Goal: Find contact information: Find contact information

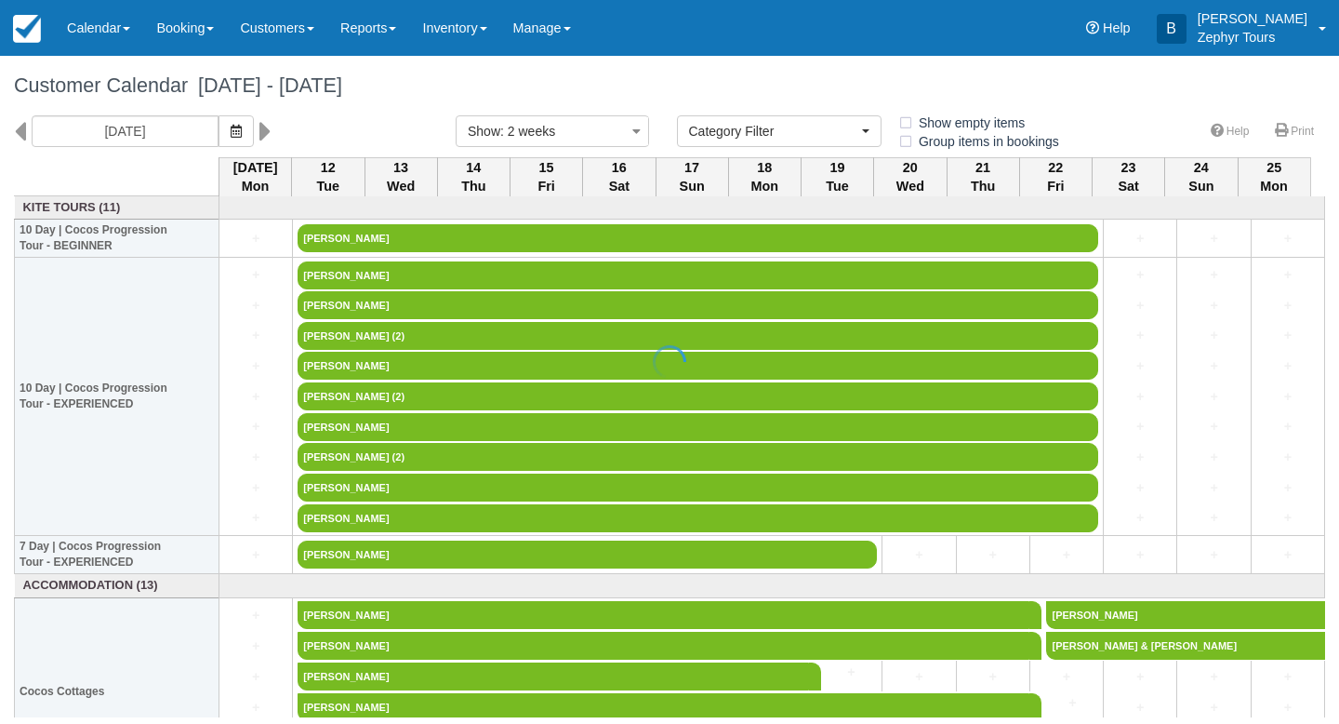
select select
click at [20, 133] on icon at bounding box center [20, 131] width 12 height 32
type input "28/07/25"
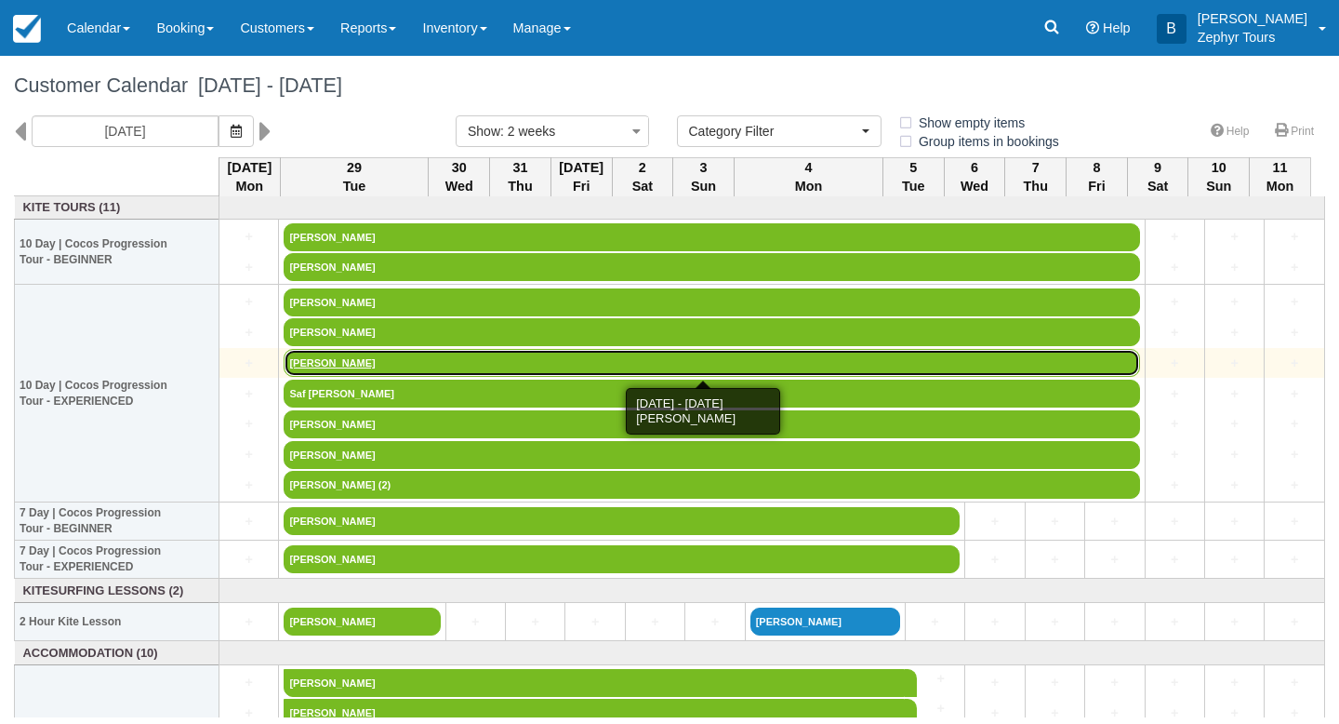
click at [415, 360] on link "Russell Potter" at bounding box center [712, 363] width 856 height 28
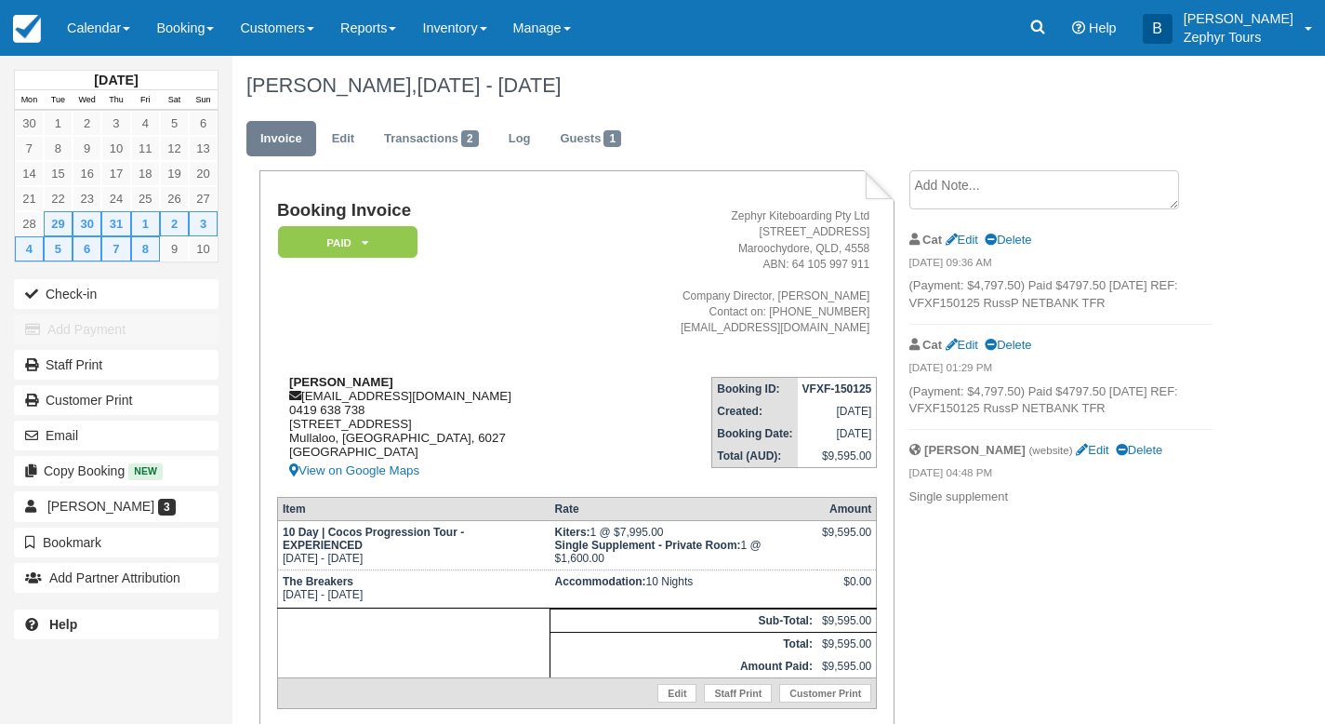
drag, startPoint x: 386, startPoint y: 382, endPoint x: 281, endPoint y: 376, distance: 105.3
click at [281, 376] on div "[PERSON_NAME] [EMAIL_ADDRESS][DOMAIN_NAME] 0419 638 738 [STREET_ADDRESS] View o…" at bounding box center [437, 428] width 321 height 107
copy strong "[PERSON_NAME]"
drag, startPoint x: 366, startPoint y: 411, endPoint x: 291, endPoint y: 407, distance: 75.4
click at [291, 407] on div "Russell Potter russellmpotter@hotmail.com 0419 638 738 11 Atoll Court Mullaloo,…" at bounding box center [437, 428] width 321 height 107
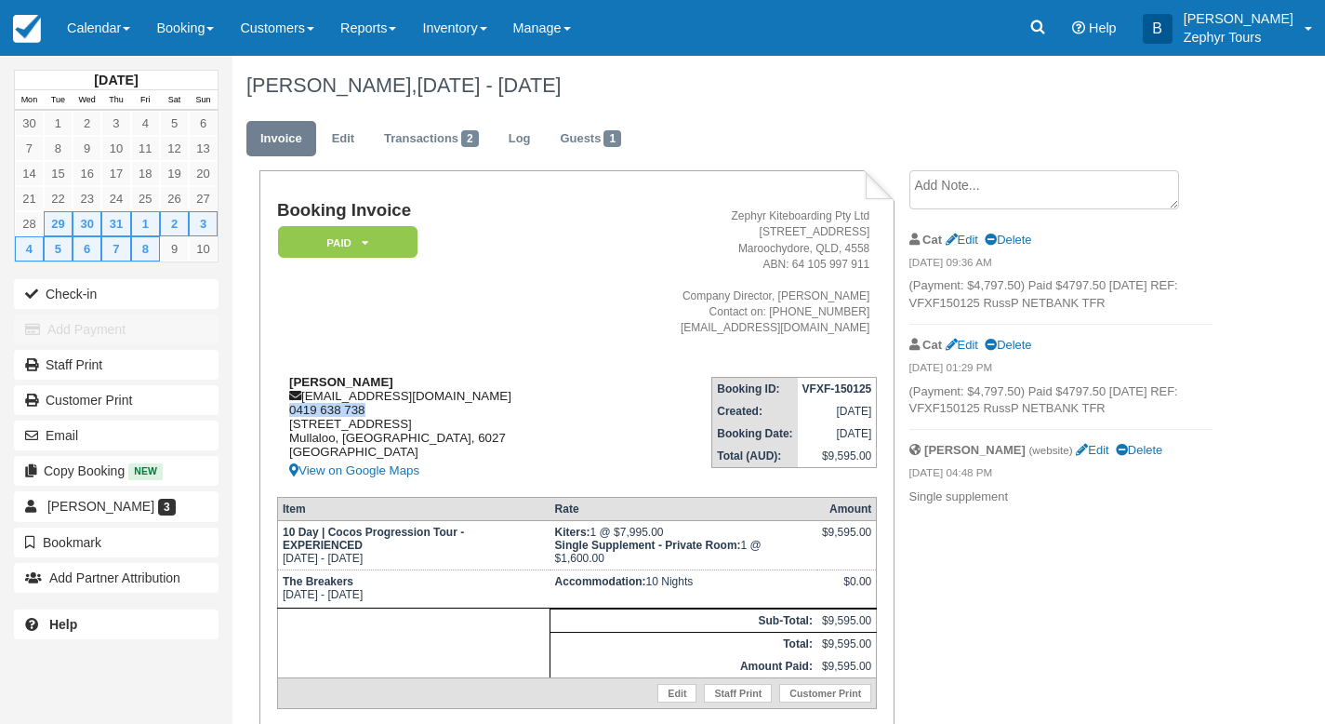
copy div "0419 638 738"
drag, startPoint x: 364, startPoint y: 379, endPoint x: 281, endPoint y: 377, distance: 82.8
click at [281, 377] on div "Russell Potter russellmpotter@hotmail.com 0419 638 738 11 Atoll Court Mullaloo,…" at bounding box center [437, 428] width 321 height 107
copy strong "Russell Potter"
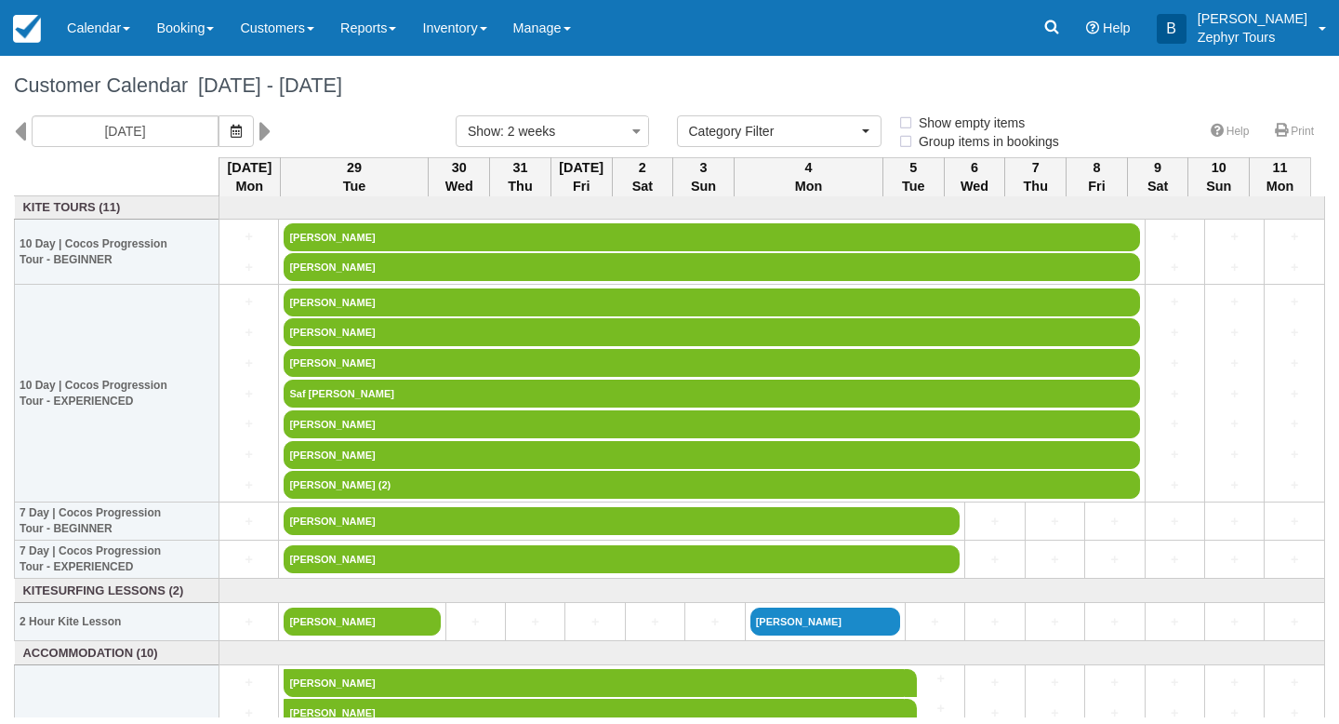
select select
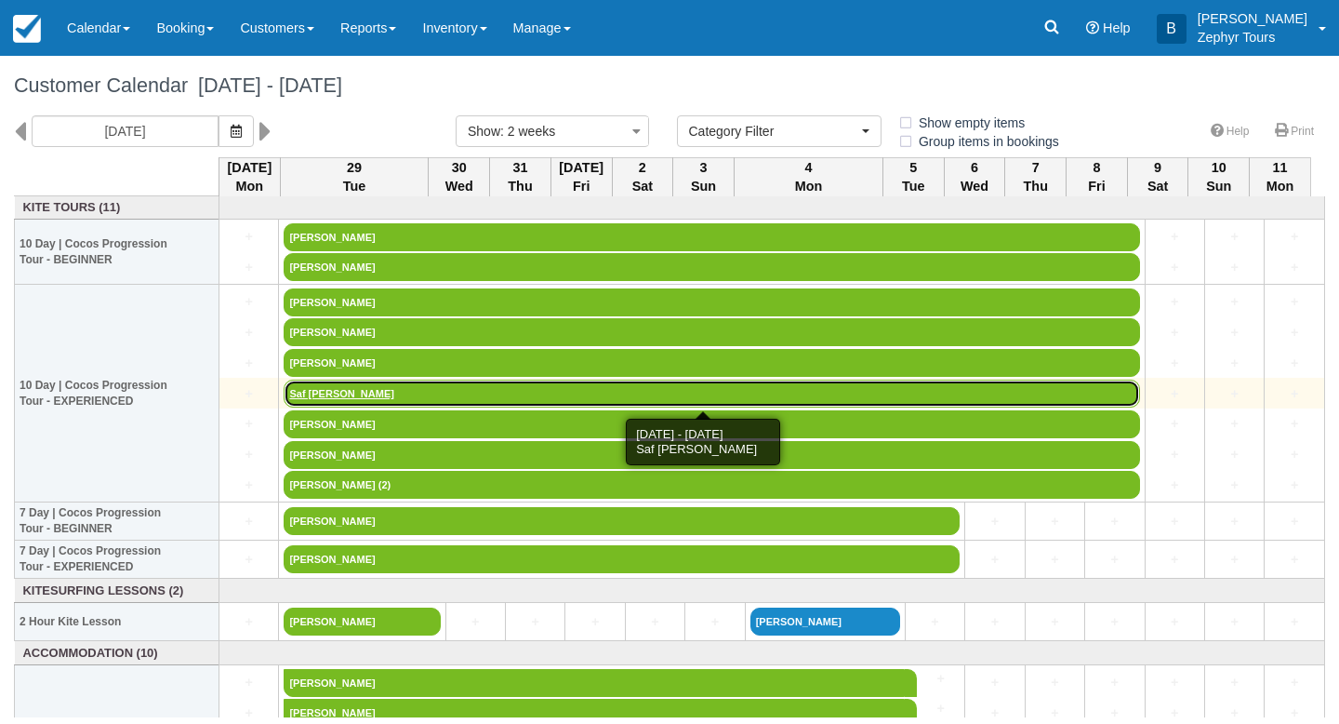
click at [345, 393] on link "Saf Haque" at bounding box center [712, 393] width 856 height 28
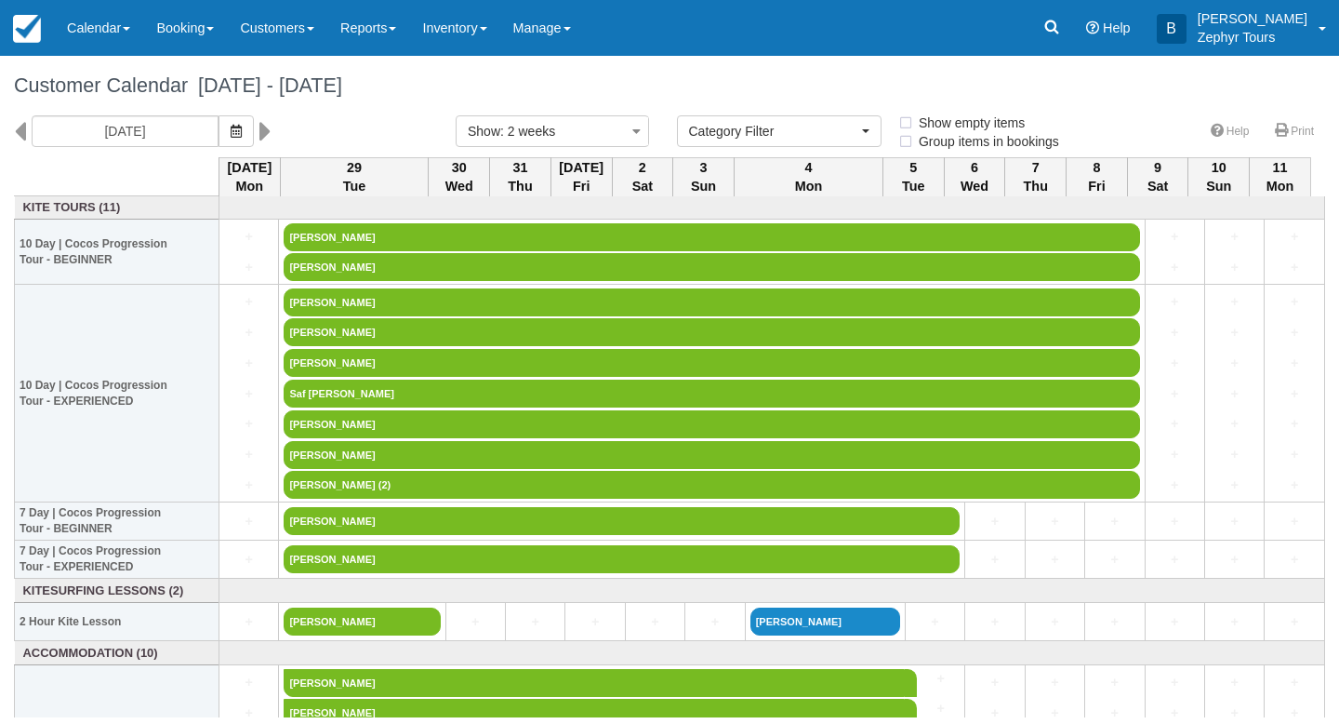
select select
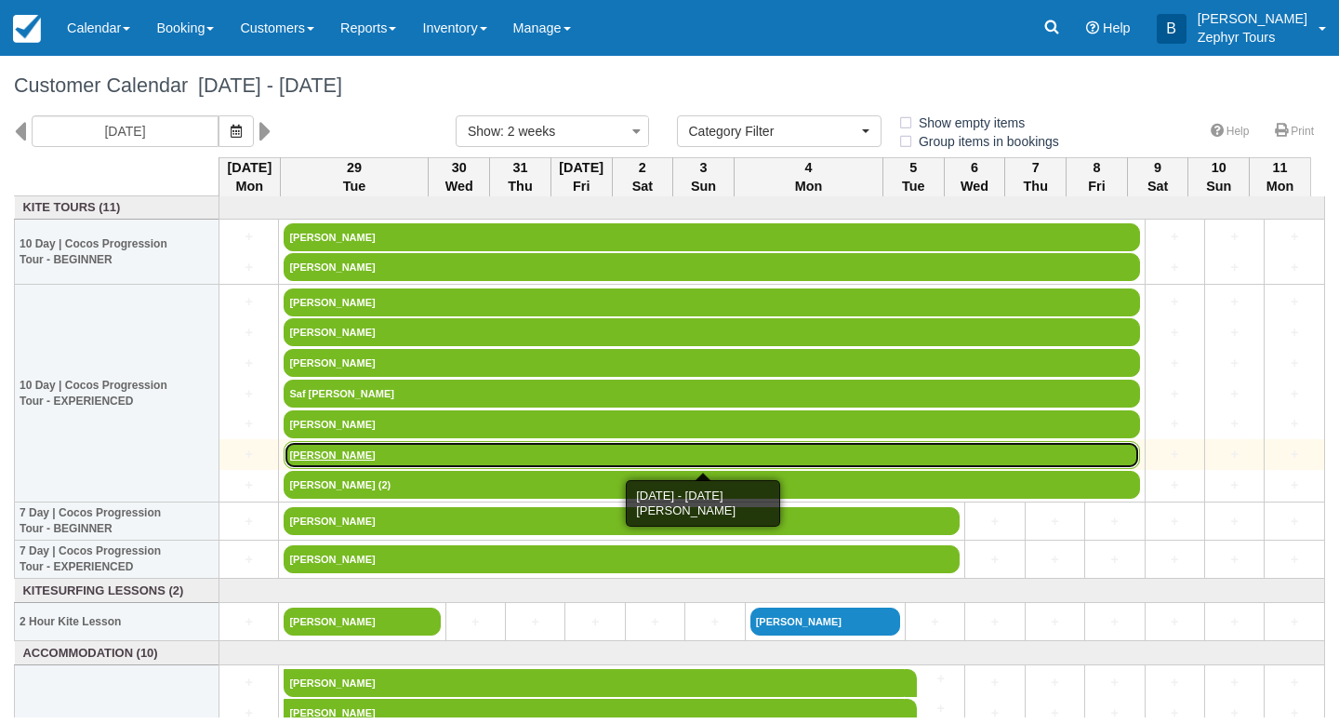
click at [335, 457] on link "[PERSON_NAME]" at bounding box center [712, 455] width 856 height 28
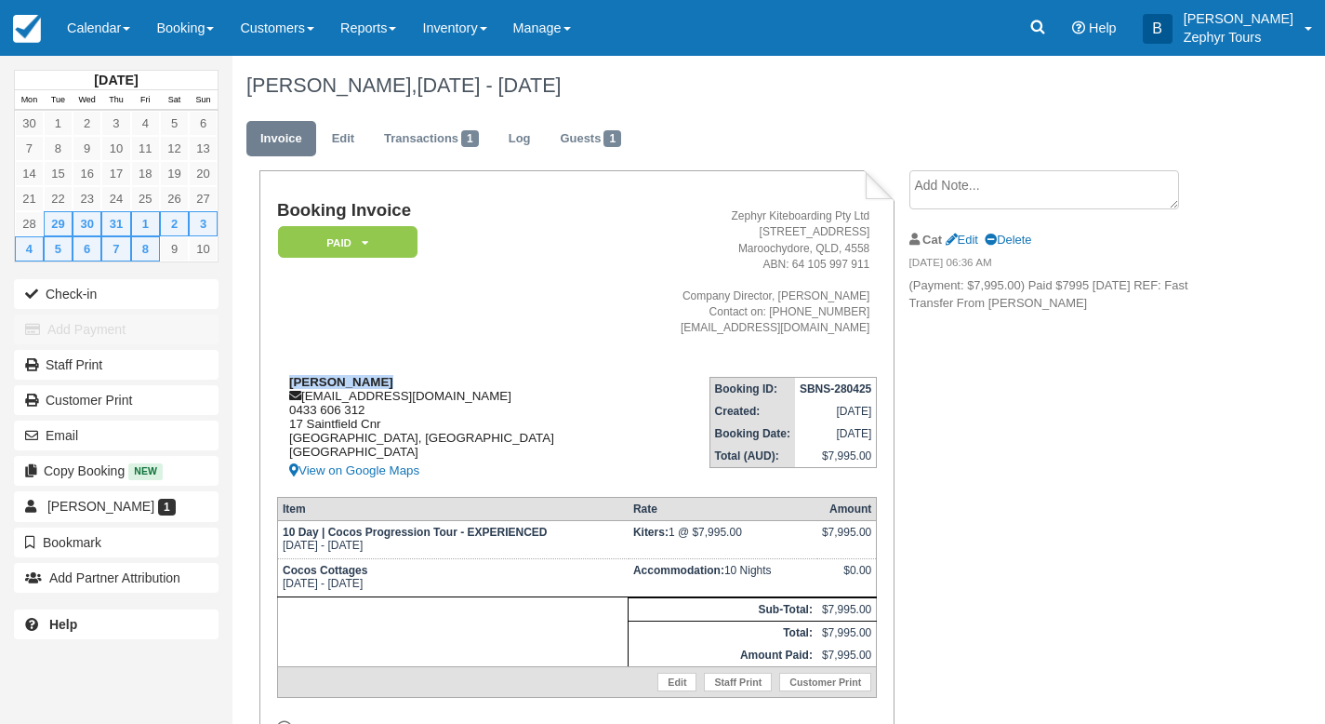
drag, startPoint x: 373, startPoint y: 381, endPoint x: 287, endPoint y: 385, distance: 85.7
click at [287, 385] on div "[PERSON_NAME] [EMAIL_ADDRESS][DOMAIN_NAME] 0433 606 [GEOGRAPHIC_DATA][STREET_AD…" at bounding box center [450, 428] width 346 height 107
copy strong "[PERSON_NAME]"
drag, startPoint x: 371, startPoint y: 410, endPoint x: 285, endPoint y: 411, distance: 86.5
click at [285, 411] on div "Stuart Austin stuartaustin33@gmail.com 0433 606 312 17 Saintfield Cnr Ridgewood…" at bounding box center [450, 428] width 346 height 107
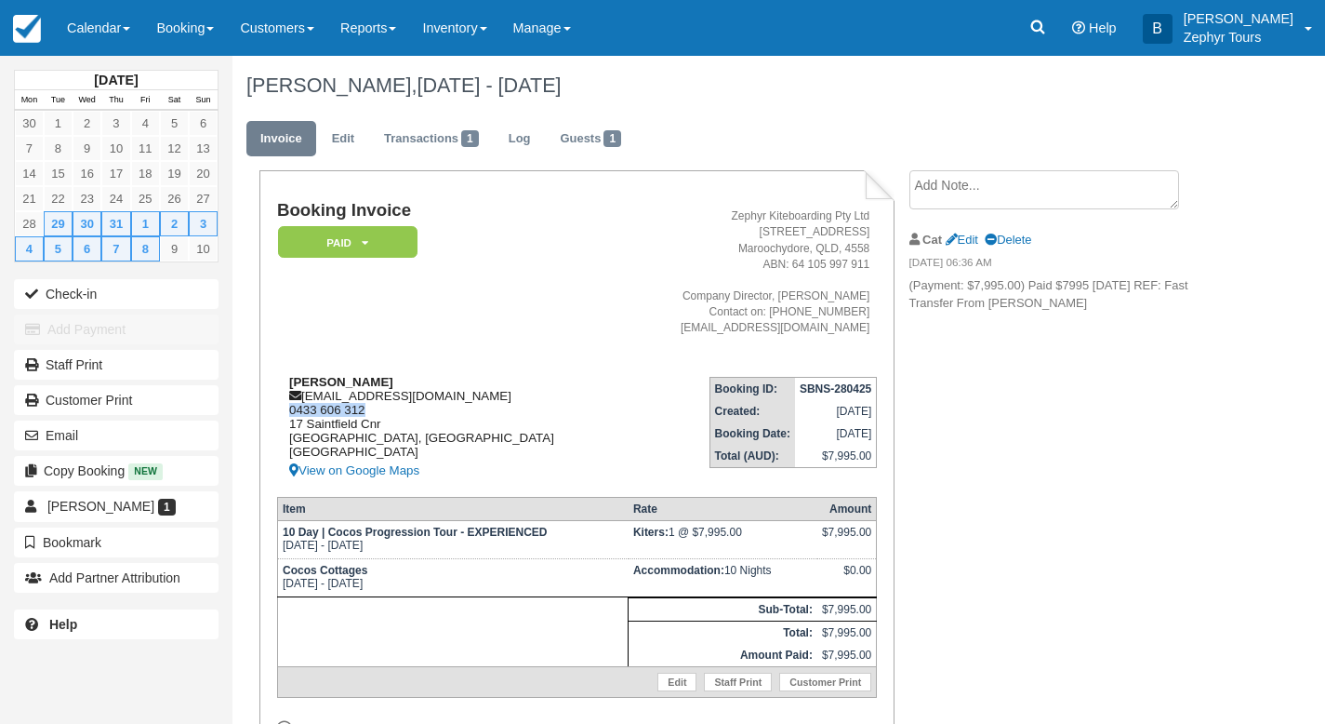
copy div "0433 606 312"
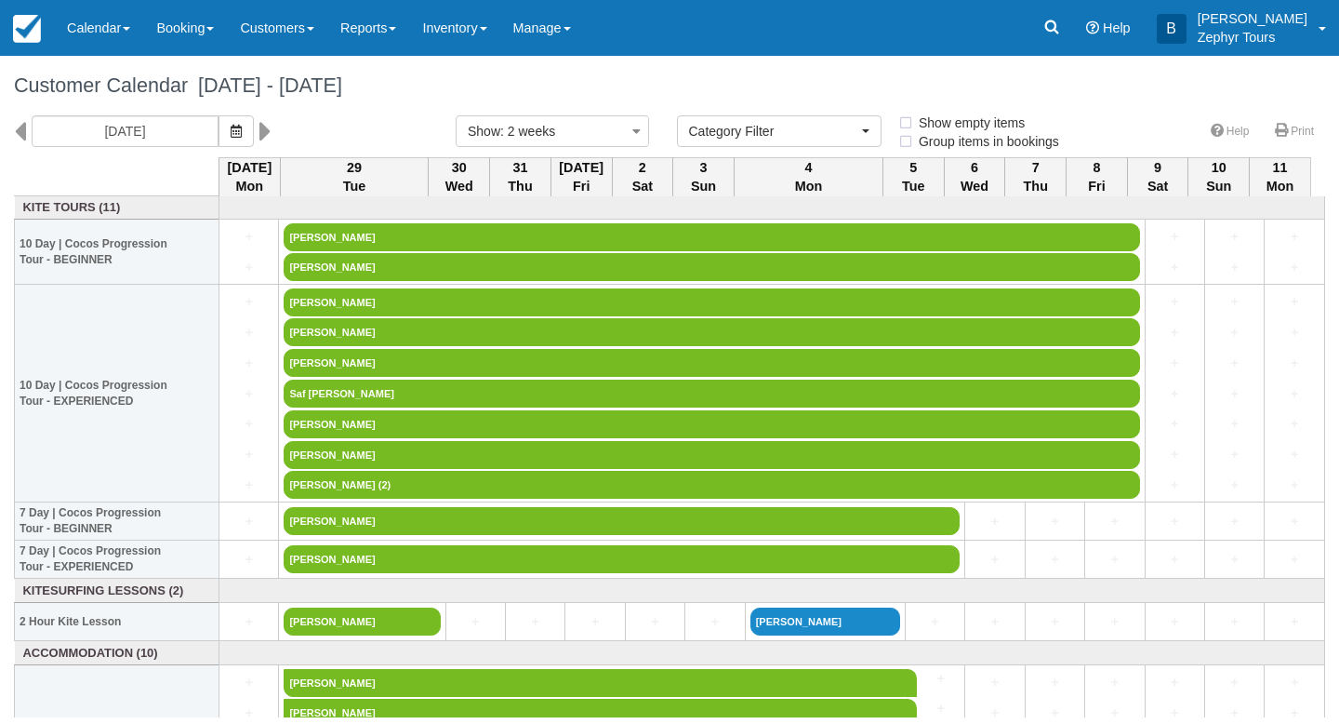
select select
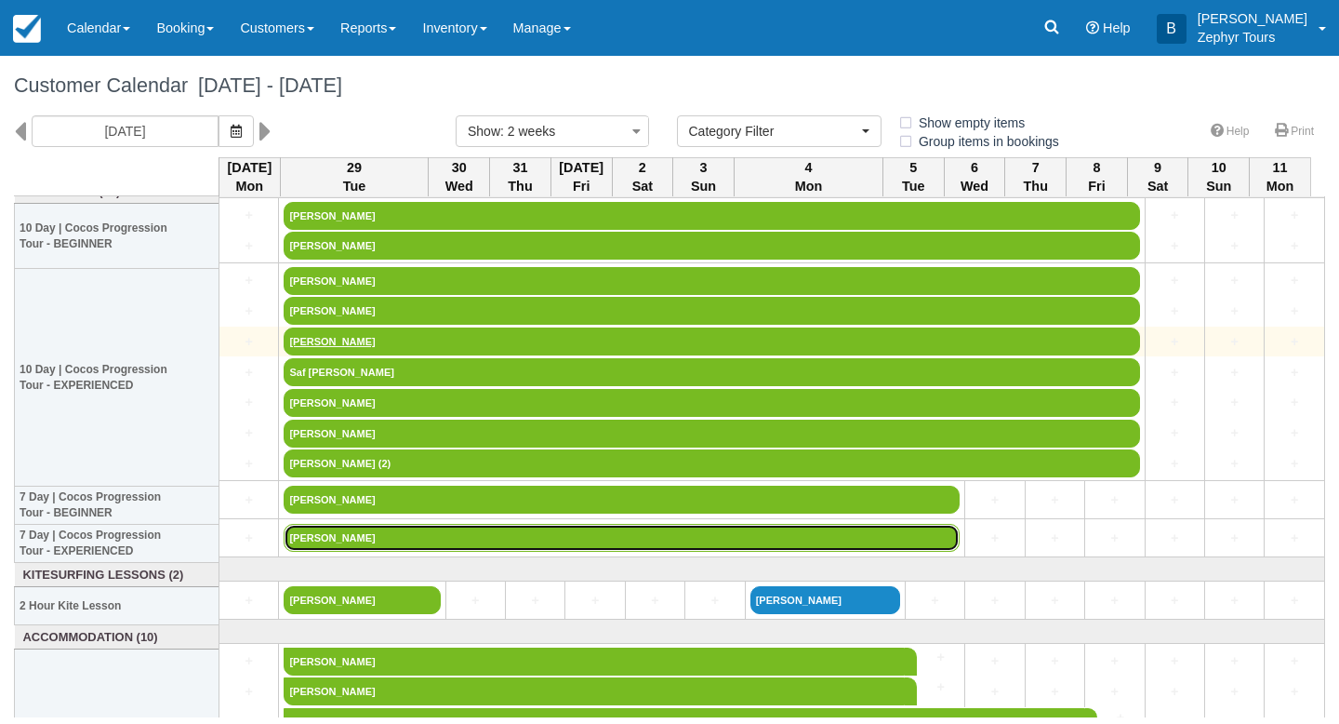
scroll to position [16, 0]
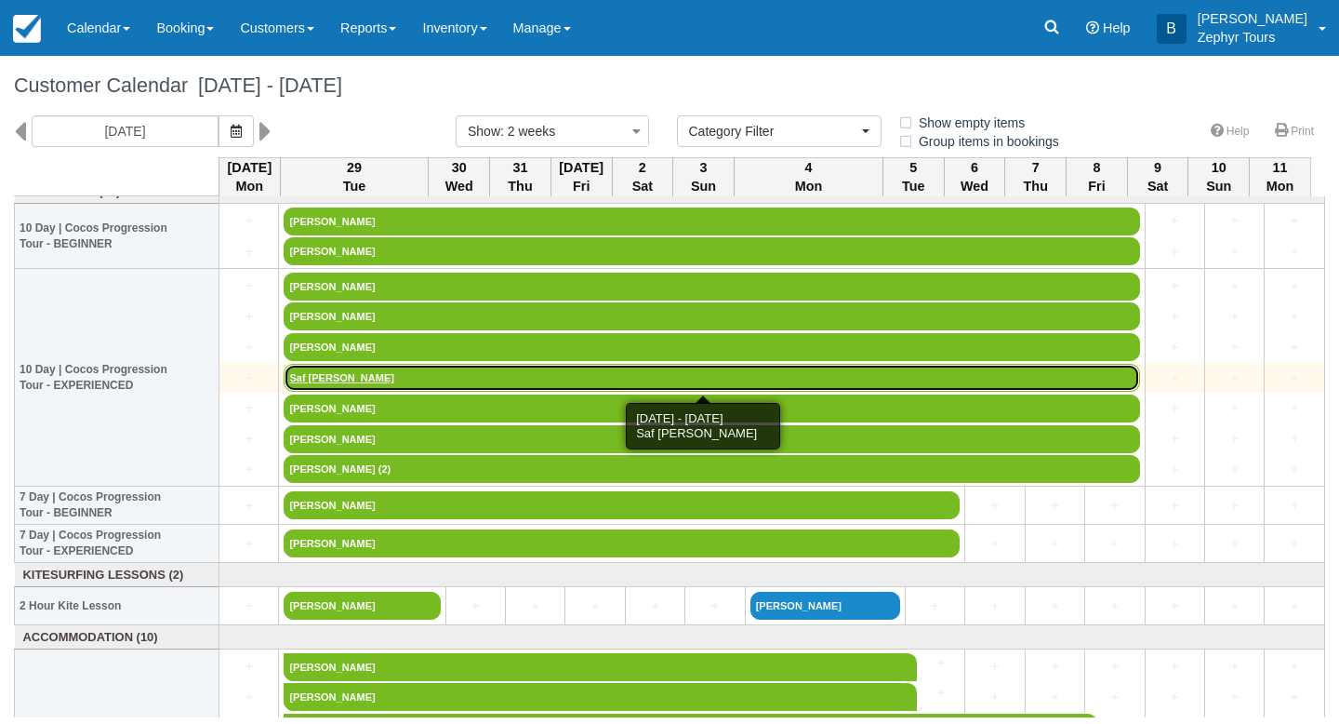
click at [317, 380] on link "Saf [PERSON_NAME]" at bounding box center [712, 378] width 856 height 28
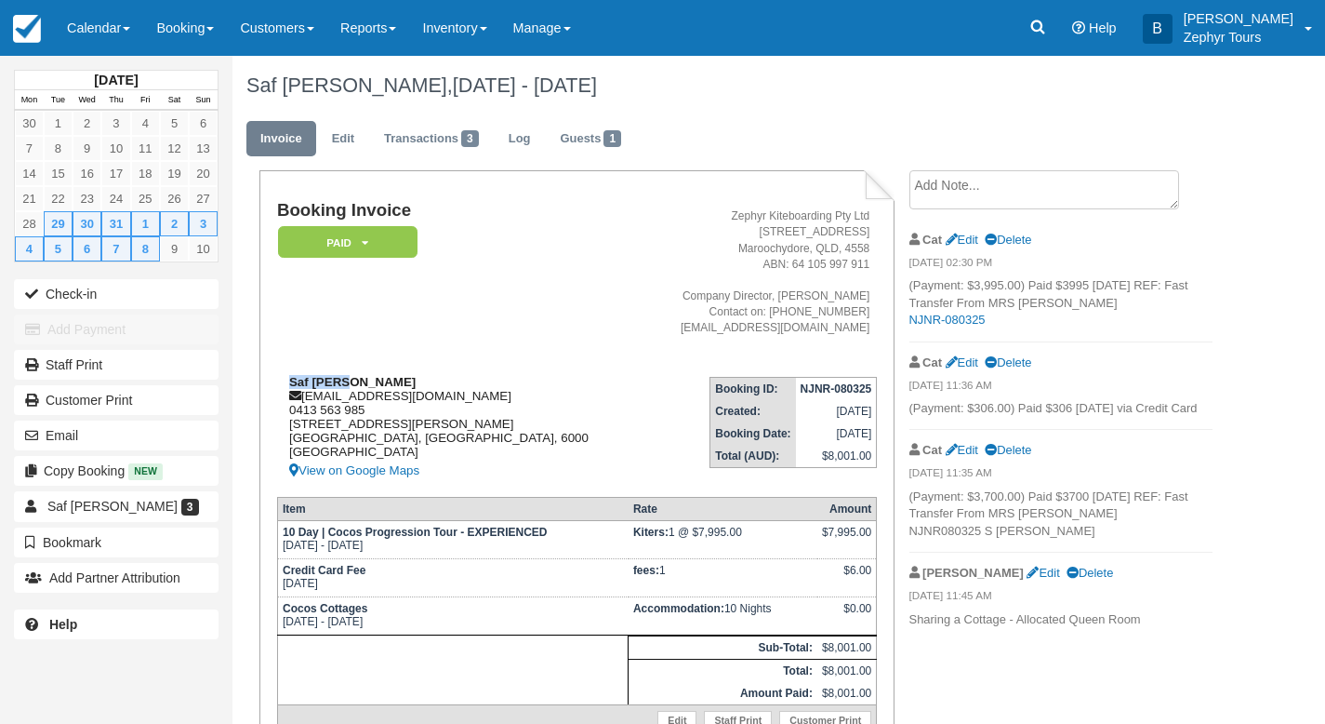
drag, startPoint x: 361, startPoint y: 383, endPoint x: 291, endPoint y: 382, distance: 69.8
click at [291, 383] on div "Saf Haque [EMAIL_ADDRESS][DOMAIN_NAME] 0413 563 [GEOGRAPHIC_DATA][STREET_ADDRES…" at bounding box center [458, 428] width 363 height 107
copy strong "Saf [PERSON_NAME]"
drag, startPoint x: 373, startPoint y: 412, endPoint x: 288, endPoint y: 415, distance: 84.7
click at [286, 418] on div "Saf Haque [EMAIL_ADDRESS][DOMAIN_NAME] 0413 563 [GEOGRAPHIC_DATA][STREET_ADDRES…" at bounding box center [458, 428] width 363 height 107
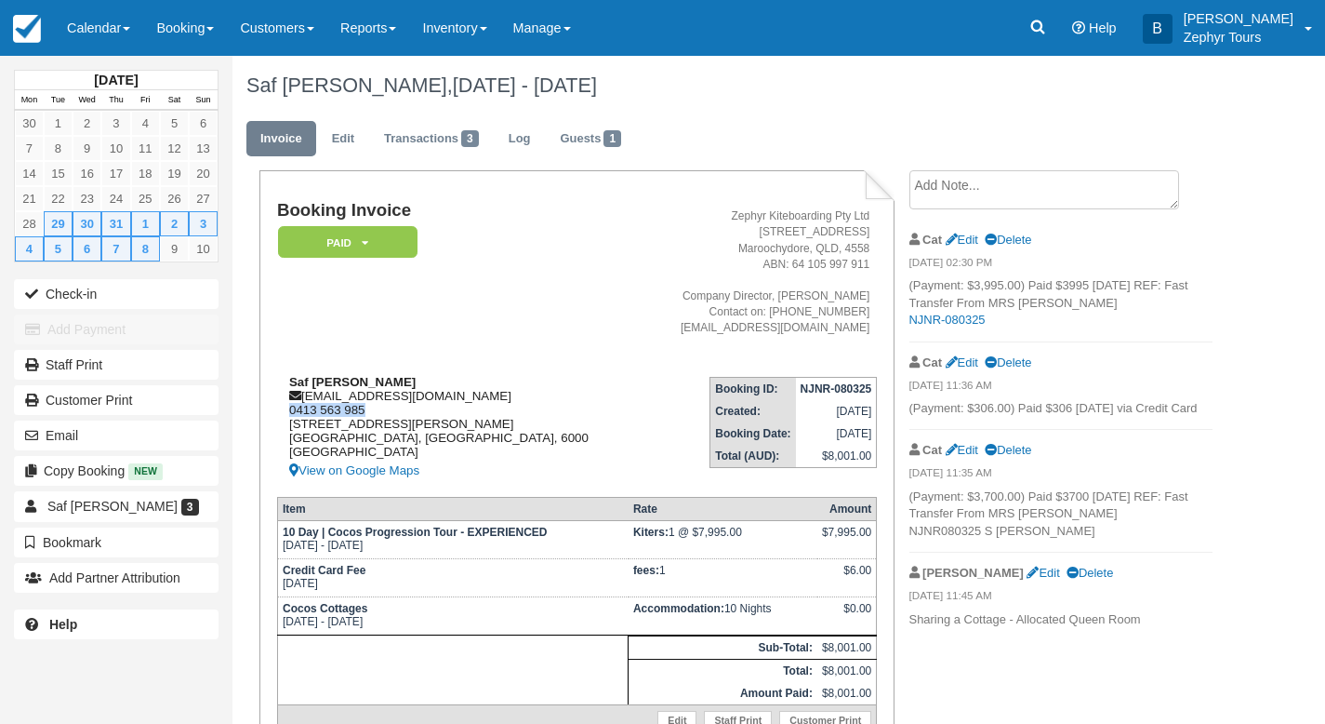
copy div "0413 563 985"
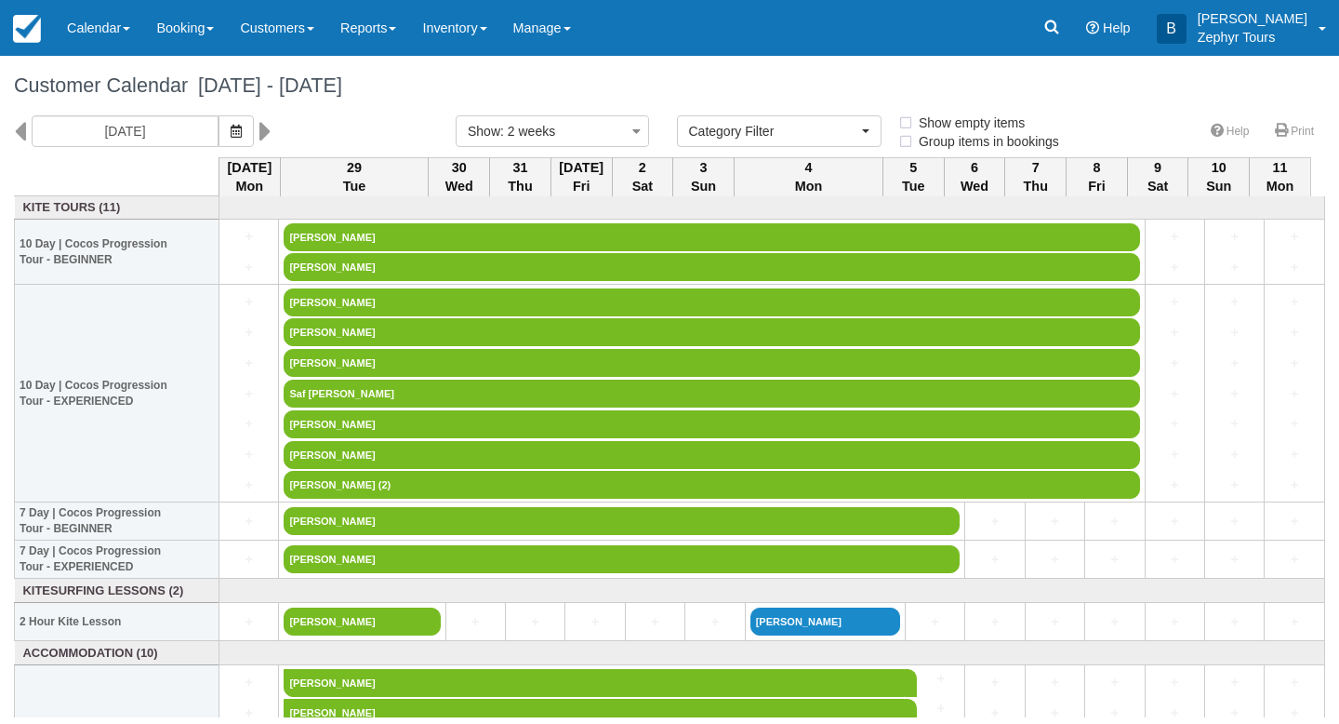
select select
